Goal: Task Accomplishment & Management: Manage account settings

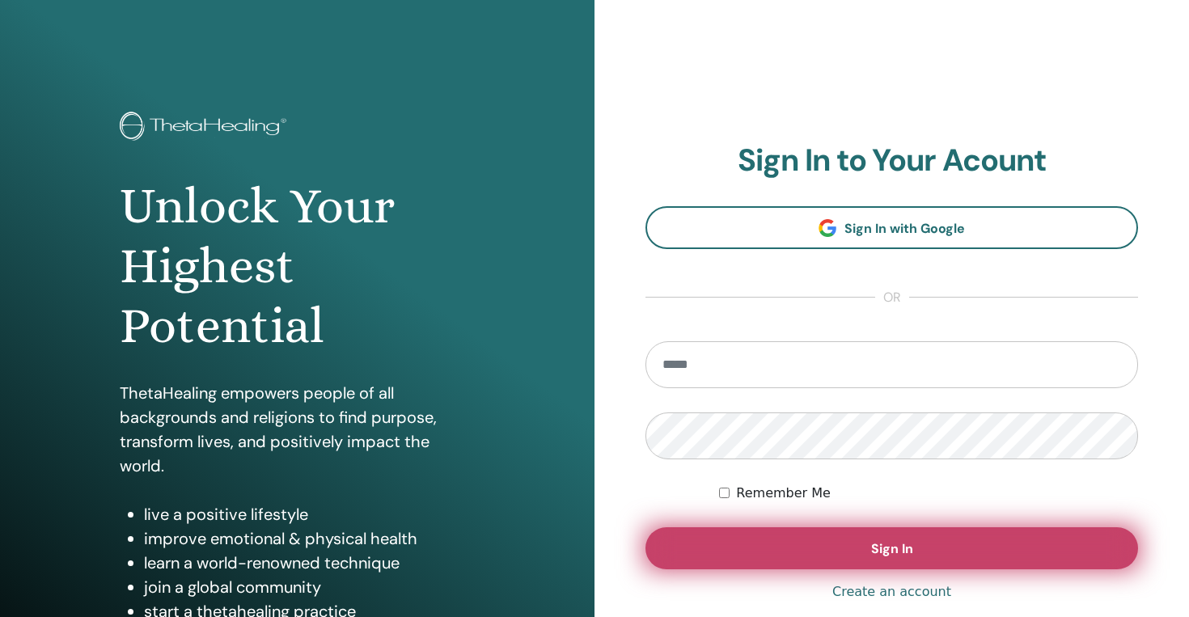
type input "**********"
click at [740, 542] on button "Sign In" at bounding box center [892, 548] width 493 height 42
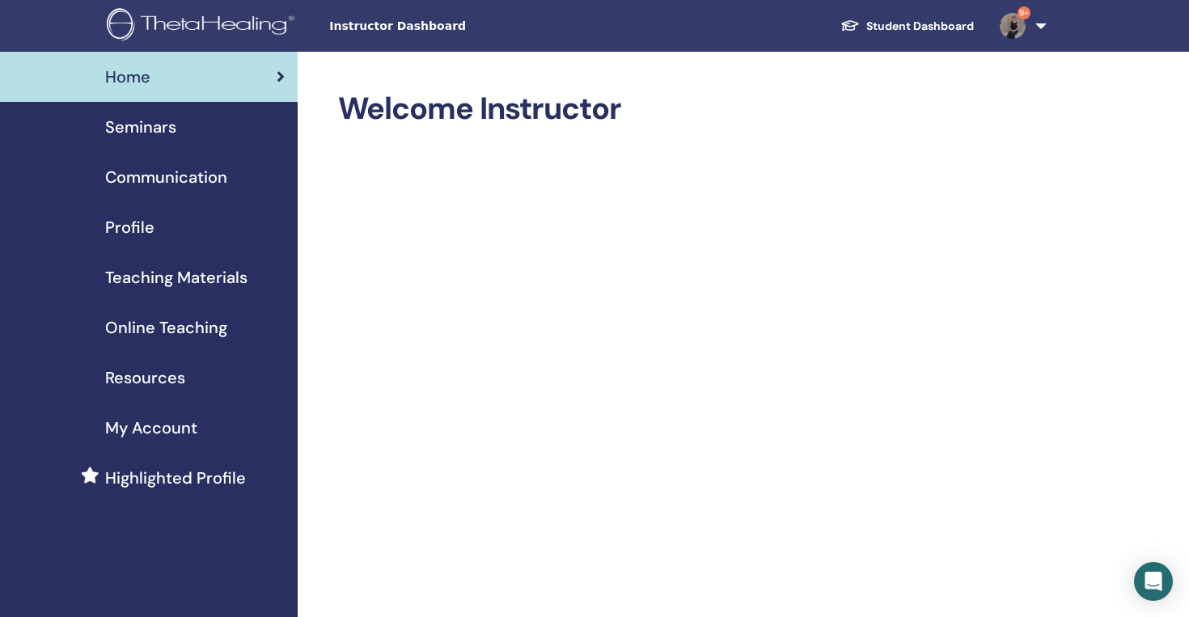
click at [937, 19] on link "Student Dashboard" at bounding box center [907, 26] width 159 height 30
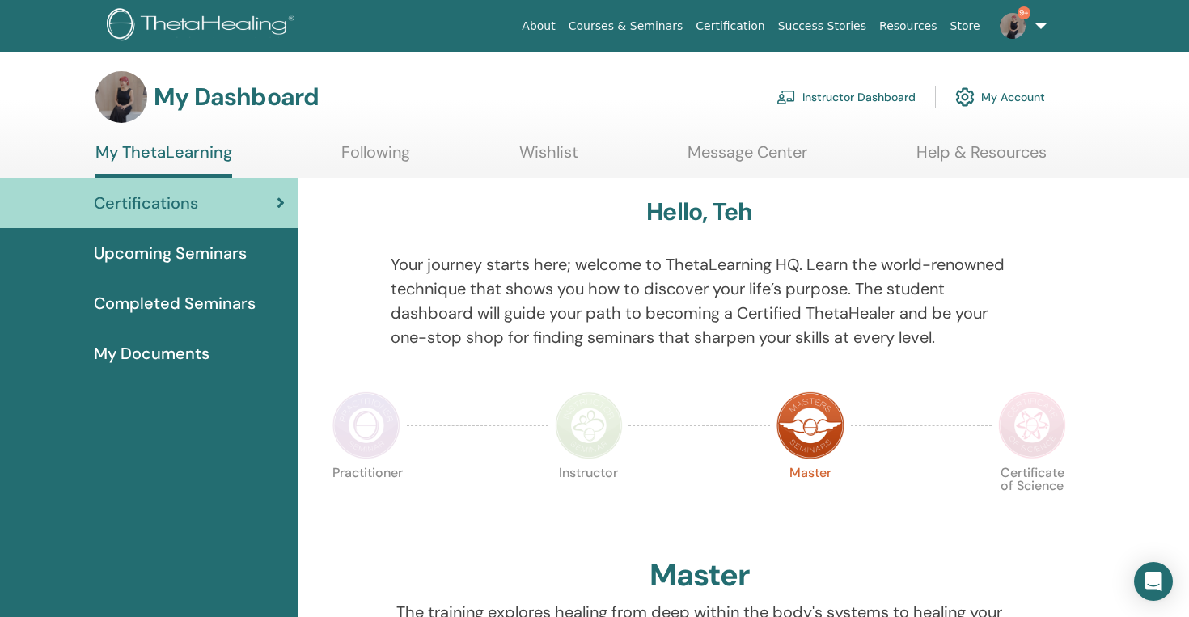
click at [815, 103] on link "Instructor Dashboard" at bounding box center [846, 97] width 139 height 36
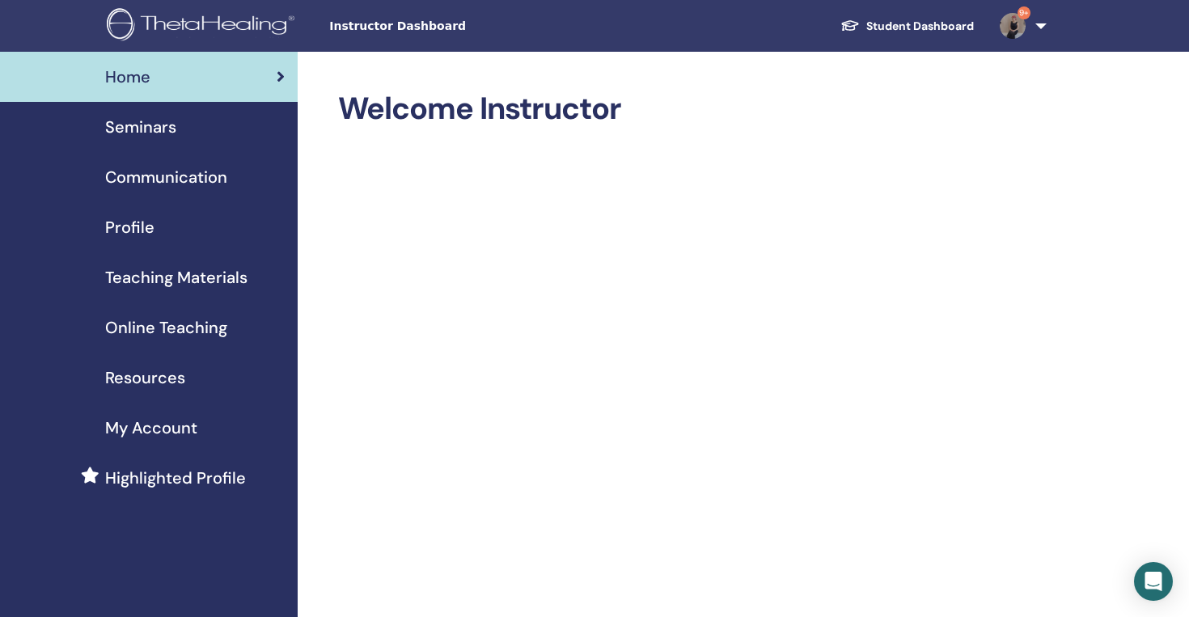
click at [156, 127] on span "Seminars" at bounding box center [140, 127] width 71 height 24
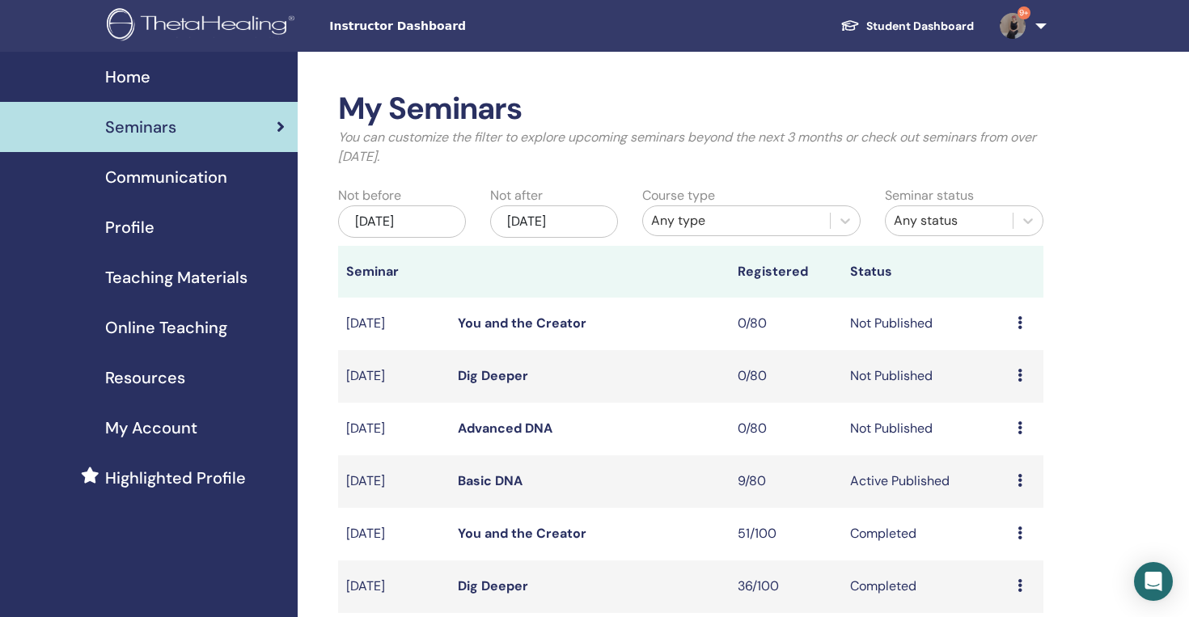
click at [493, 481] on link "Basic DNA" at bounding box center [490, 480] width 65 height 17
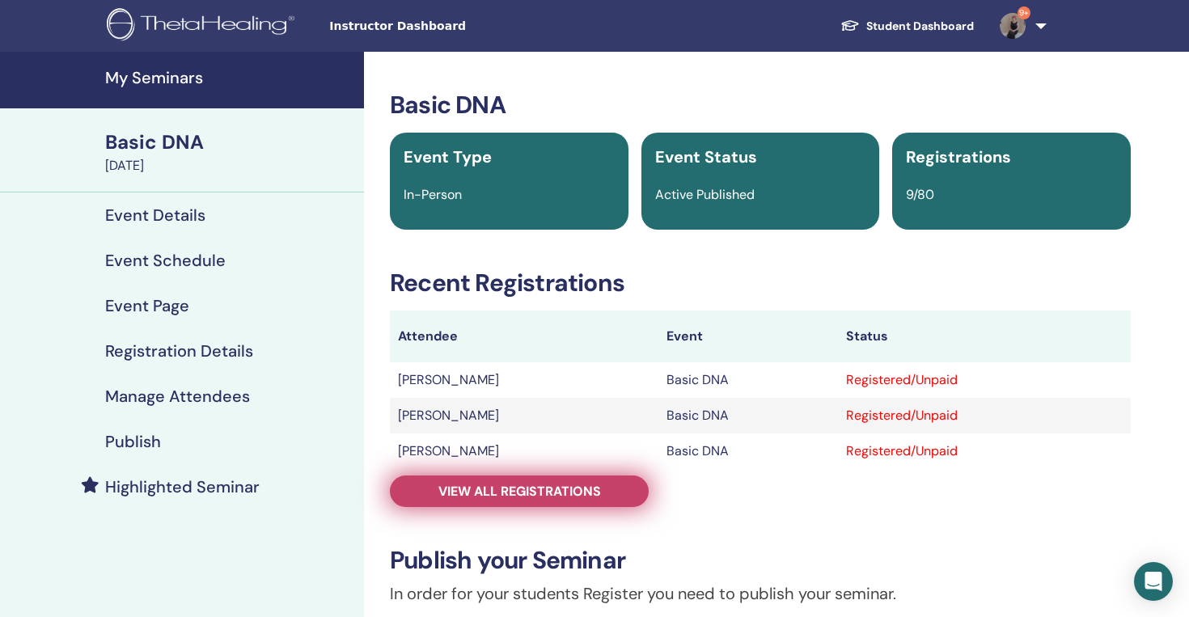
click at [538, 490] on span "View all registrations" at bounding box center [519, 491] width 163 height 17
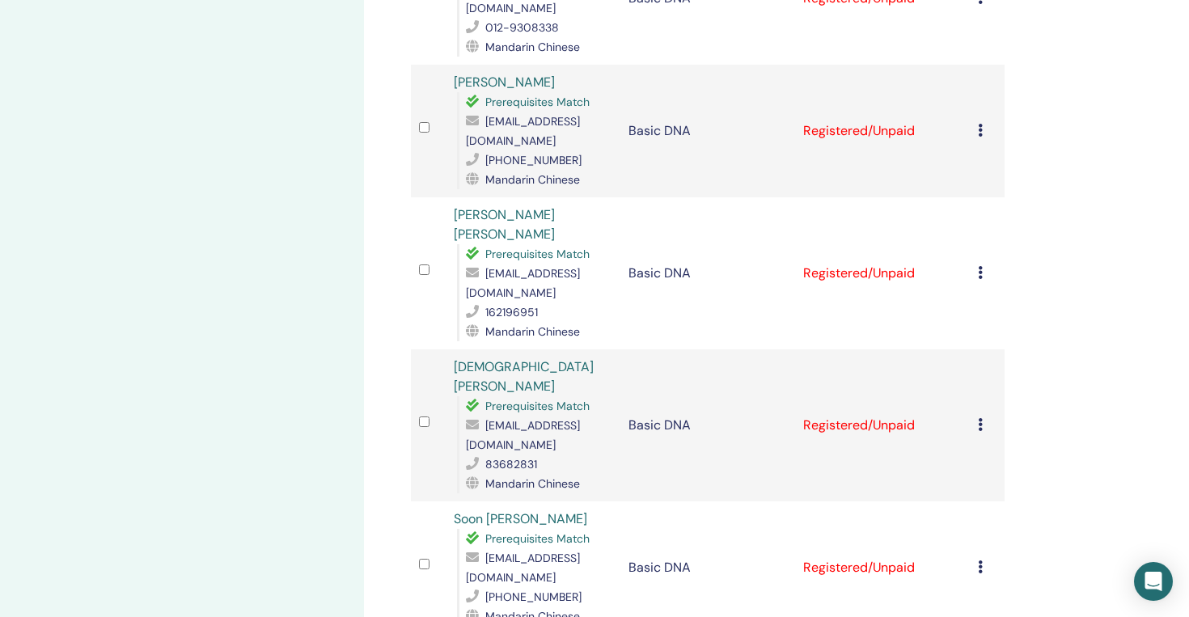
scroll to position [561, 0]
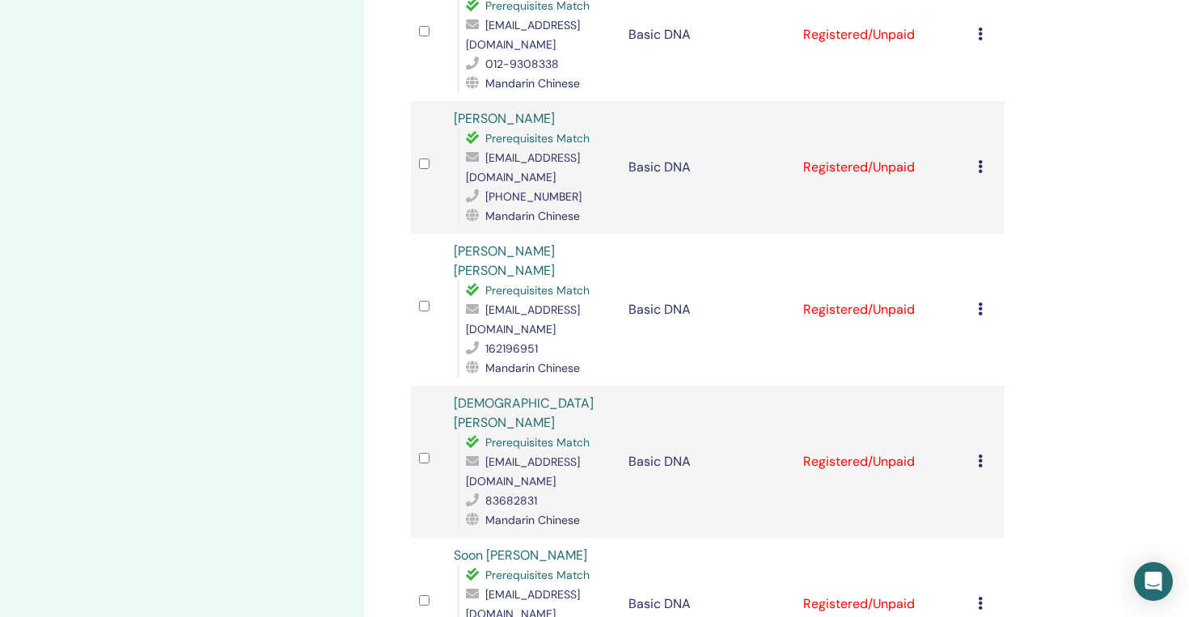
click at [424, 450] on div at bounding box center [428, 461] width 19 height 23
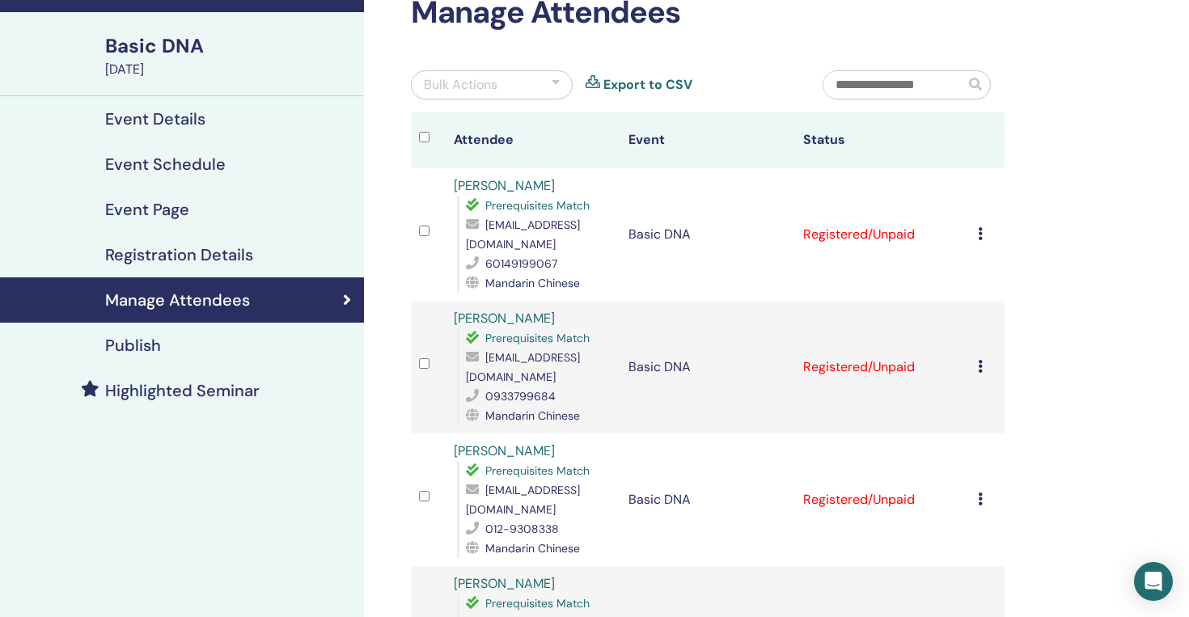
scroll to position [81, 0]
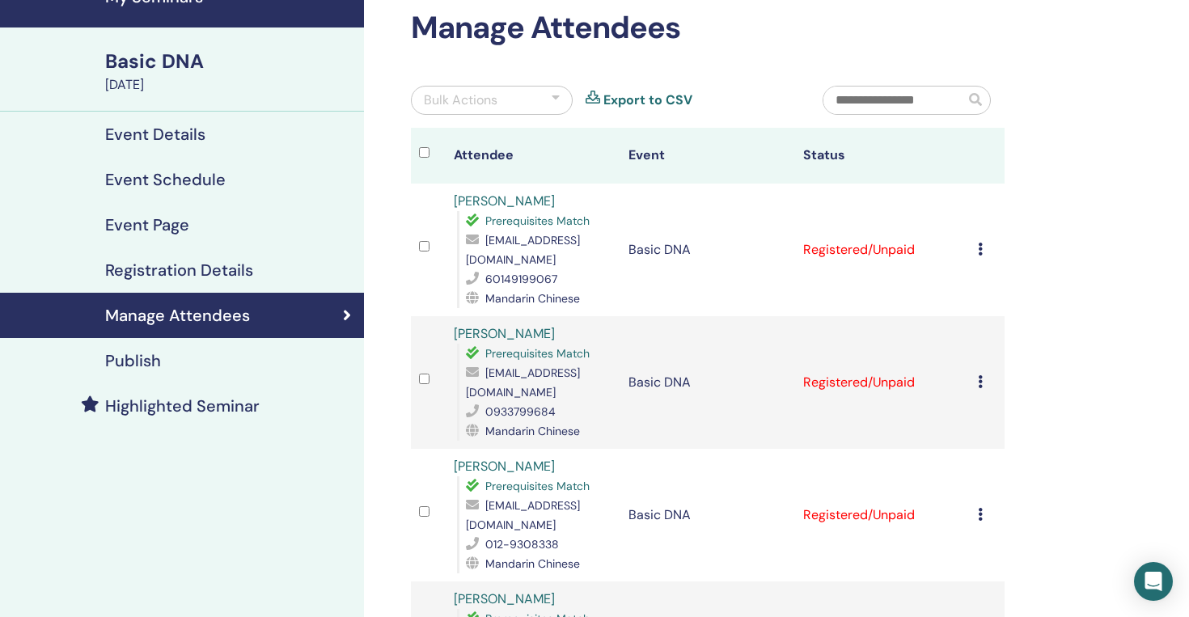
click at [552, 99] on div at bounding box center [556, 100] width 8 height 19
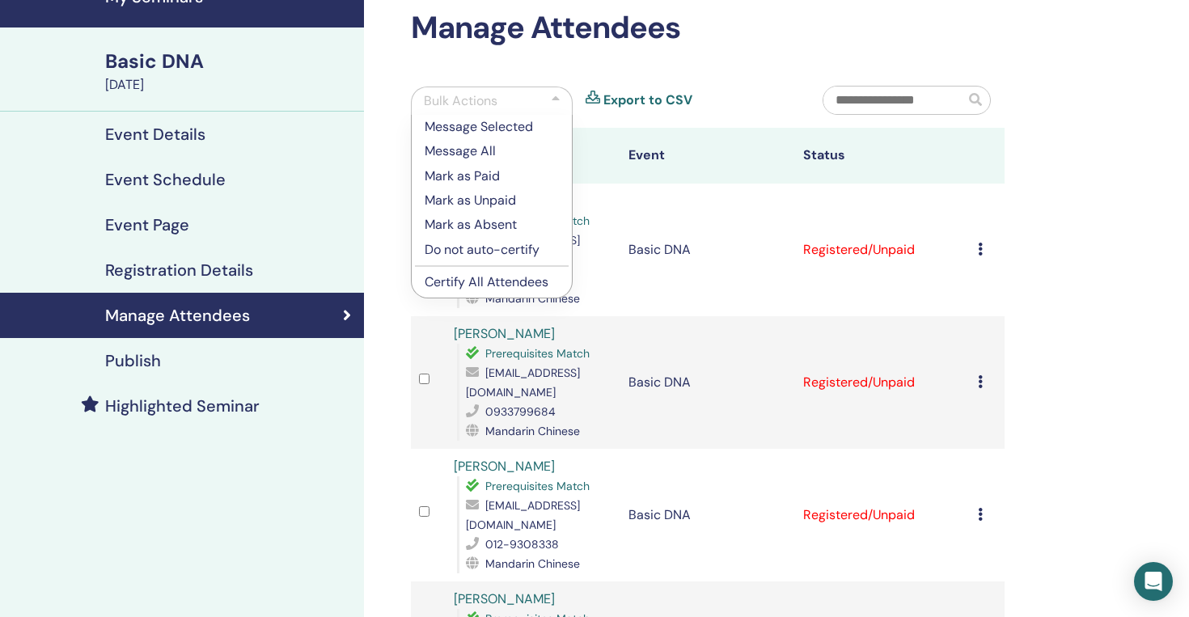
click at [477, 179] on p "Mark as Paid" at bounding box center [492, 176] width 134 height 19
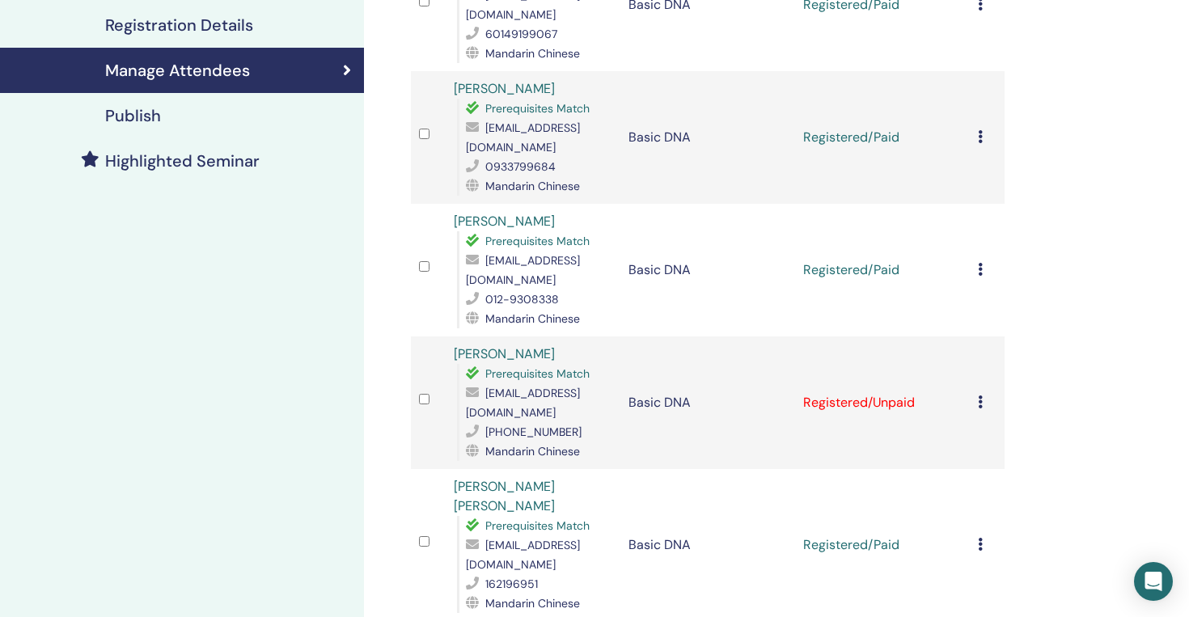
scroll to position [327, 0]
click at [1093, 458] on div "Manage Attendees Bulk Actions Export to CSV Attendee Event Status [PERSON_NAME]…" at bounding box center [760, 593] width 793 height 1736
